Goal: Find specific page/section: Find specific page/section

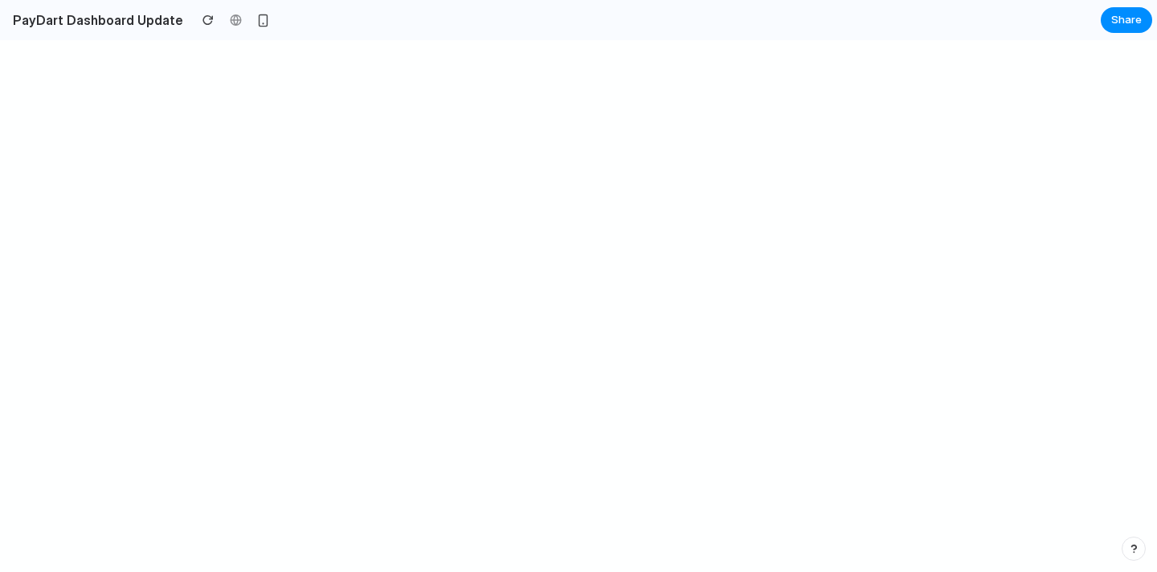
select select "***"
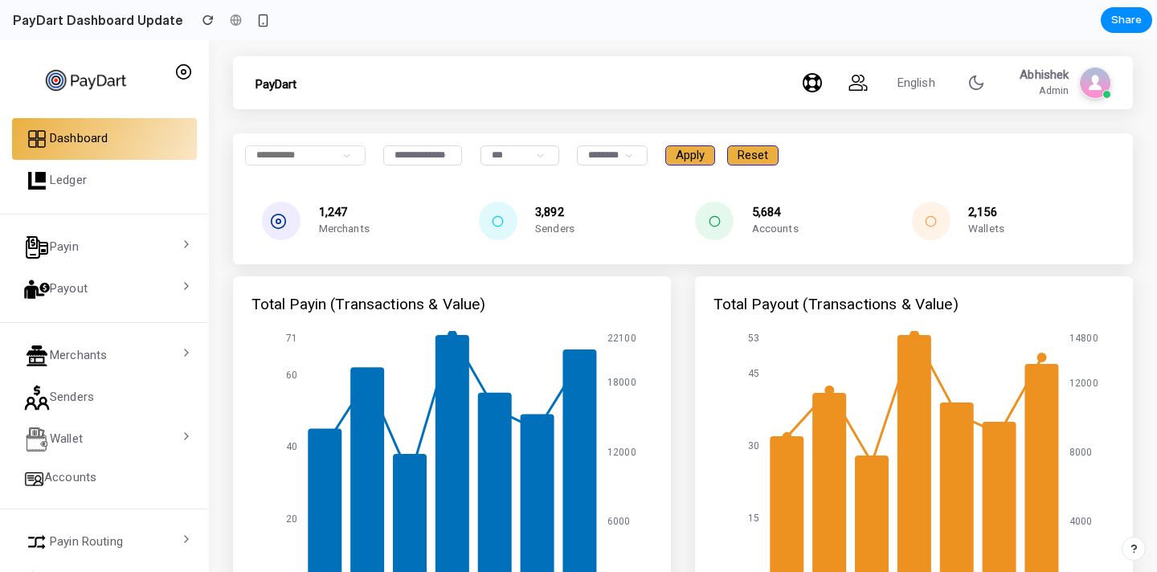
click at [498, 222] on icon at bounding box center [498, 221] width 12 height 12
click at [713, 224] on icon at bounding box center [715, 221] width 12 height 12
click at [936, 220] on icon at bounding box center [931, 221] width 12 height 12
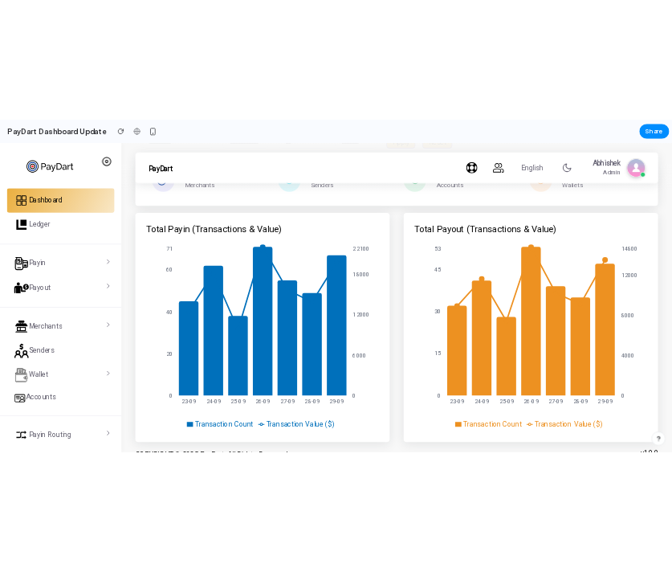
scroll to position [139, 0]
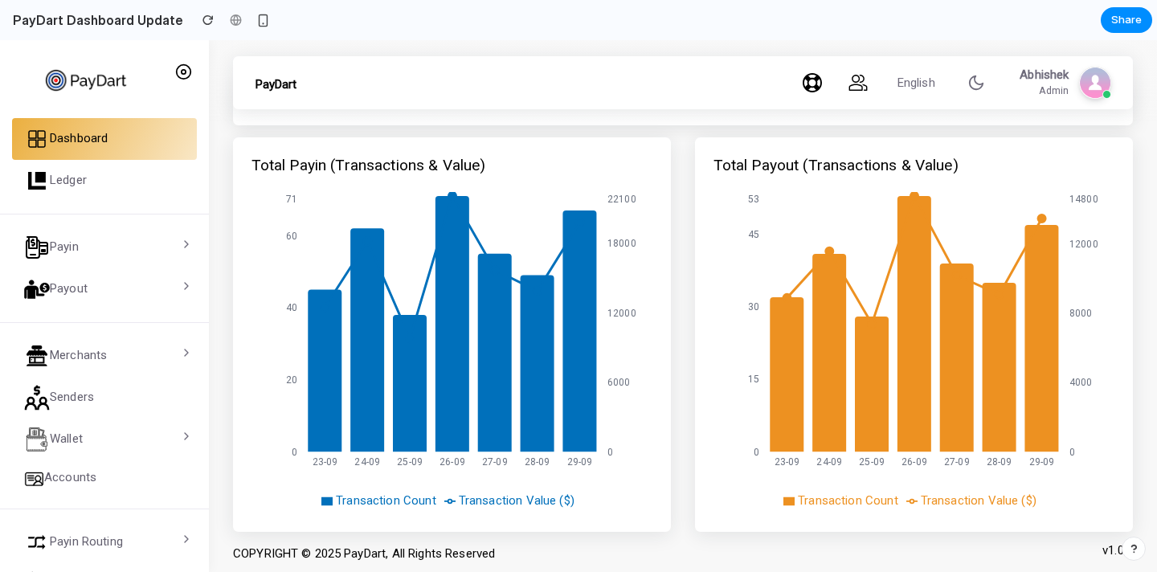
click at [296, 165] on h4 "Total Payin (Transactions & Value)" at bounding box center [368, 165] width 235 height 18
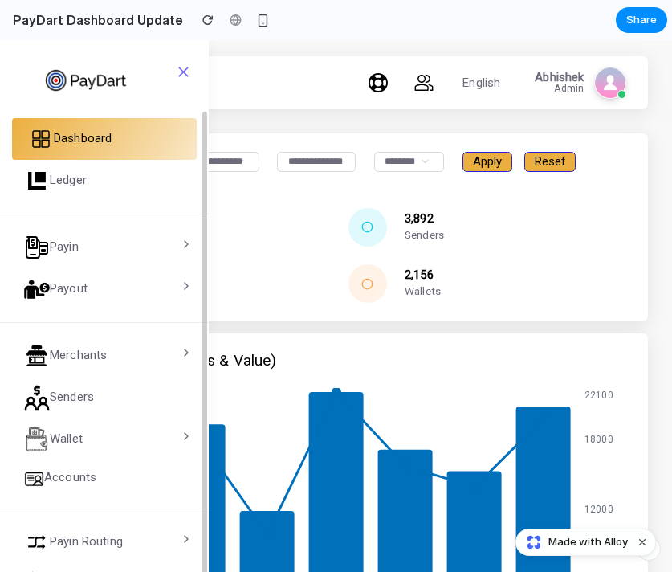
click at [89, 137] on span "Dashboard" at bounding box center [83, 139] width 58 height 18
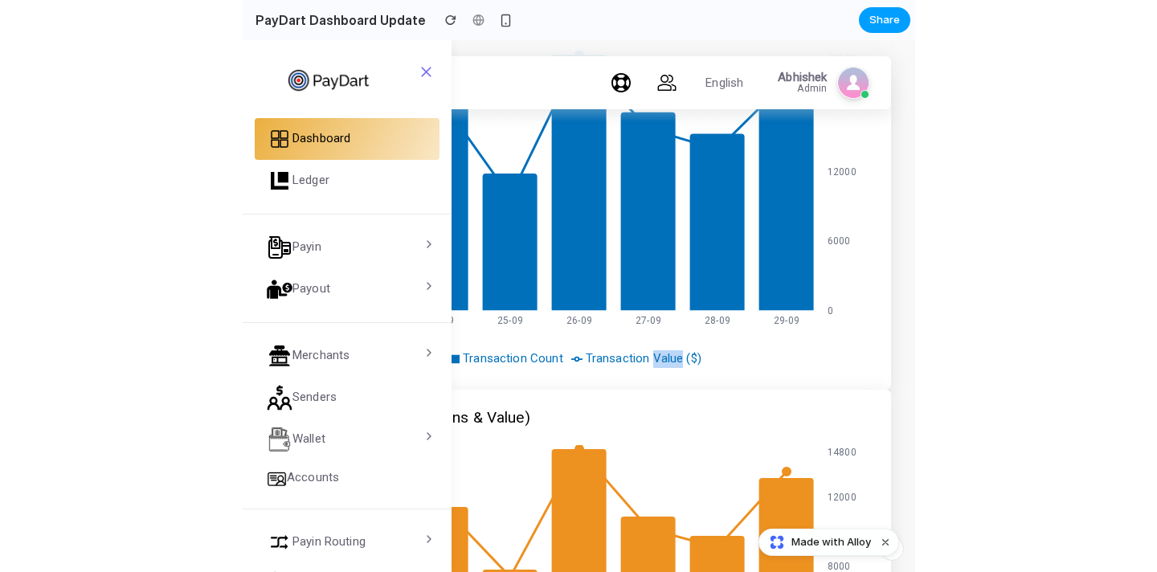
scroll to position [139, 0]
